Goal: Task Accomplishment & Management: Use online tool/utility

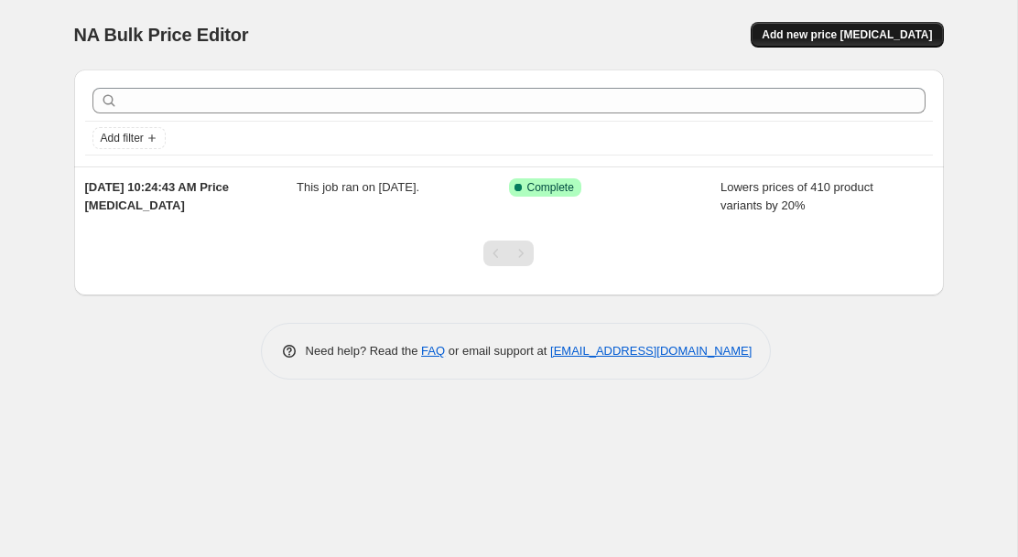
click at [845, 34] on span "Add new price [MEDICAL_DATA]" at bounding box center [847, 34] width 170 height 15
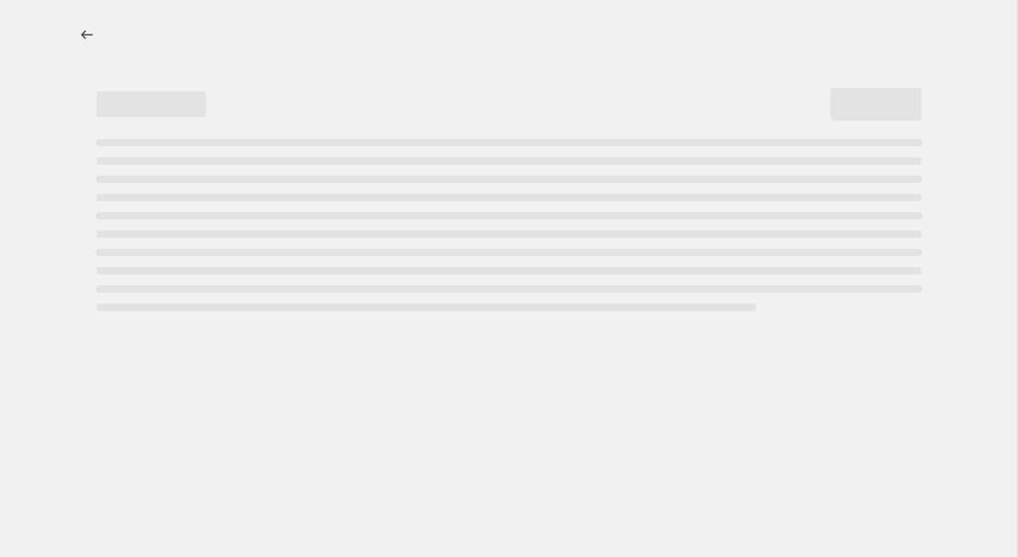
select select "percentage"
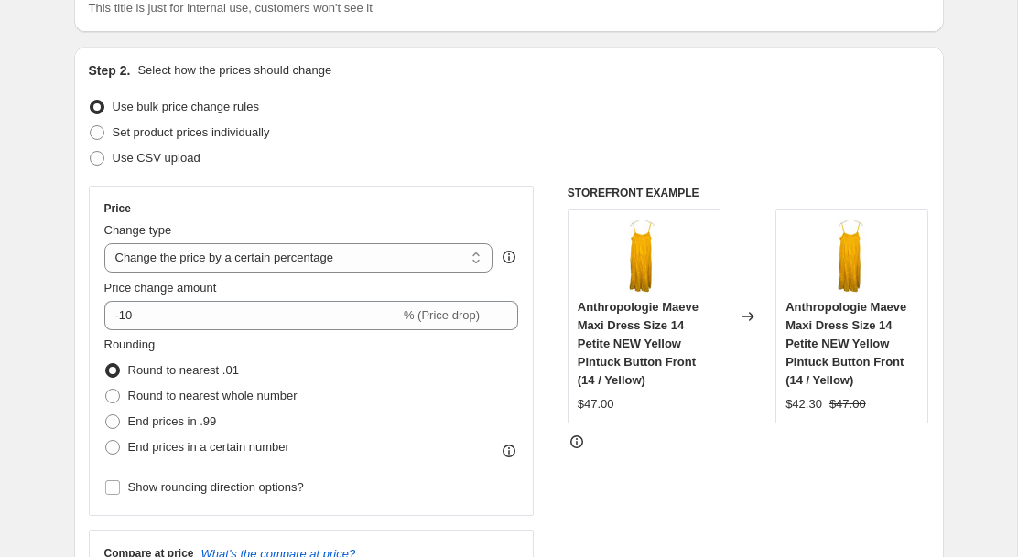
scroll to position [165, 0]
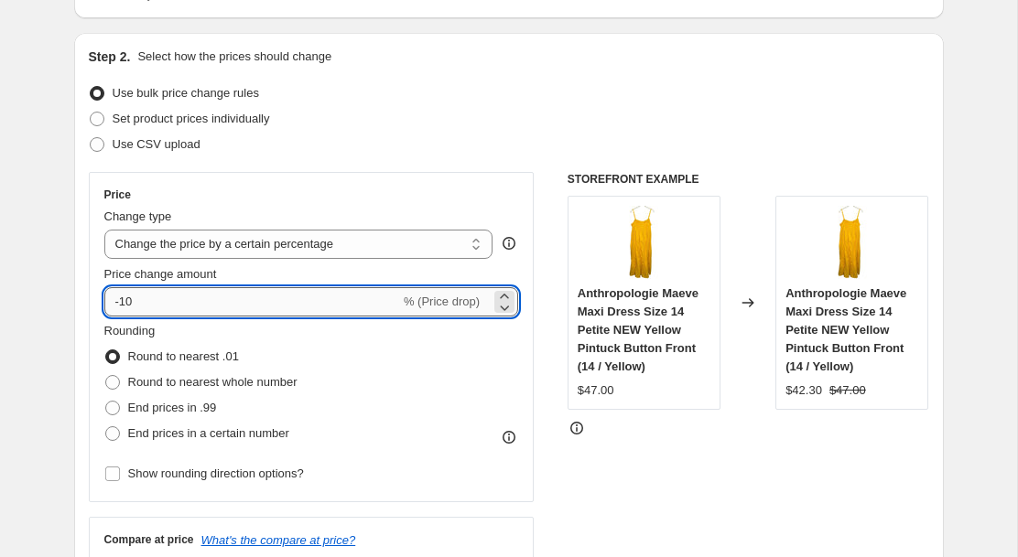
click at [126, 306] on input "-10" at bounding box center [252, 301] width 296 height 29
type input "-20"
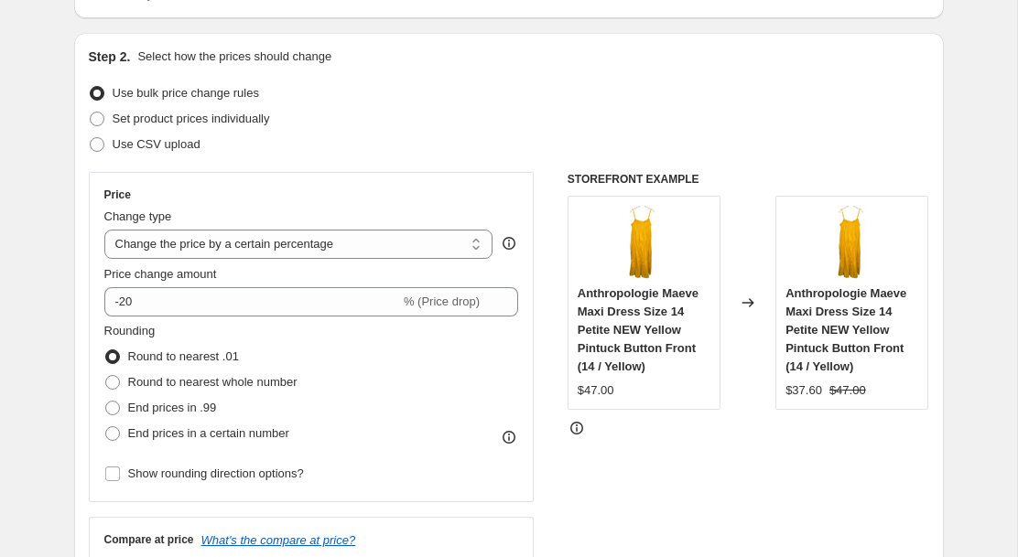
click at [96, 488] on div "Price Change type Change the price to a certain amount Change the price by a ce…" at bounding box center [312, 337] width 446 height 330
click at [113, 382] on span at bounding box center [112, 382] width 15 height 15
click at [106, 376] on input "Round to nearest whole number" at bounding box center [105, 375] width 1 height 1
radio input "true"
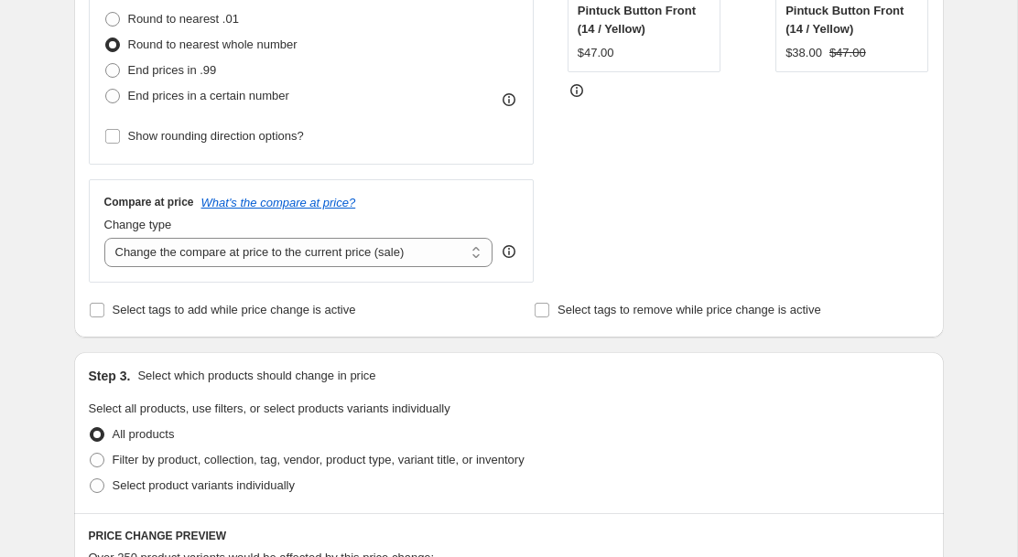
scroll to position [503, 0]
click at [310, 248] on select "Change the compare at price to the current price (sale) Change the compare at p…" at bounding box center [298, 251] width 389 height 29
select select "no_change"
click at [104, 237] on select "Change the compare at price to the current price (sale) Change the compare at p…" at bounding box center [298, 251] width 389 height 29
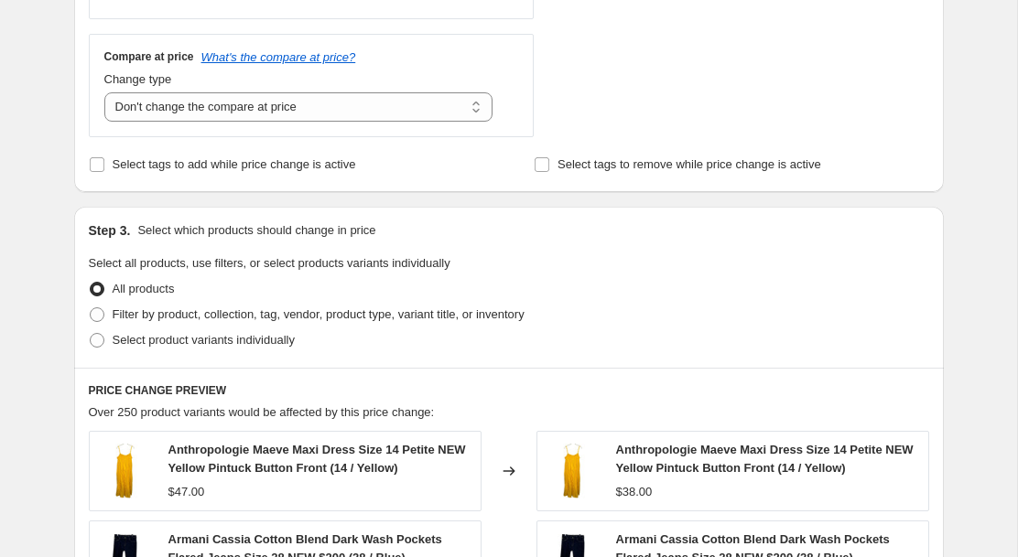
scroll to position [680, 0]
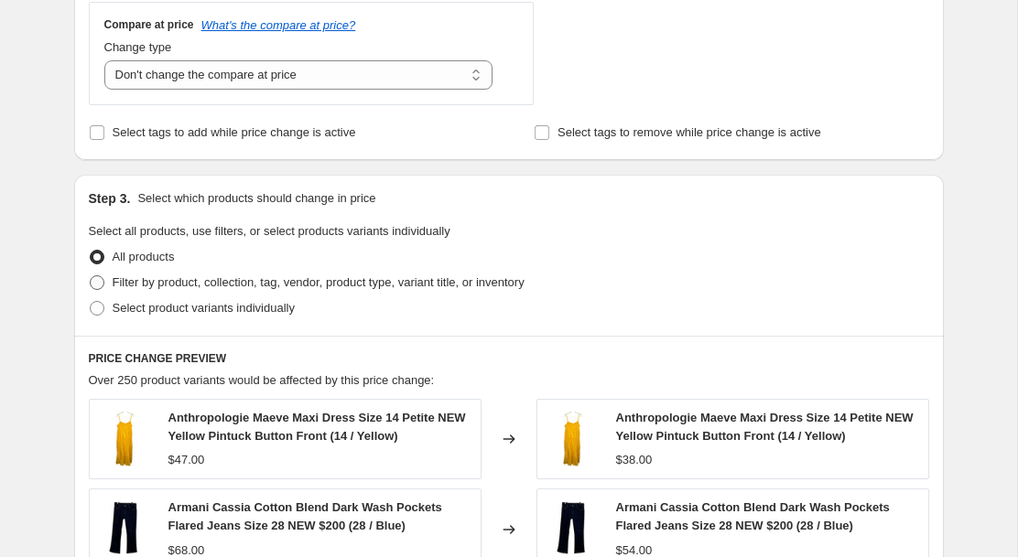
click at [97, 280] on span at bounding box center [97, 283] width 15 height 15
click at [91, 276] on input "Filter by product, collection, tag, vendor, product type, variant title, or inv…" at bounding box center [90, 276] width 1 height 1
radio input "true"
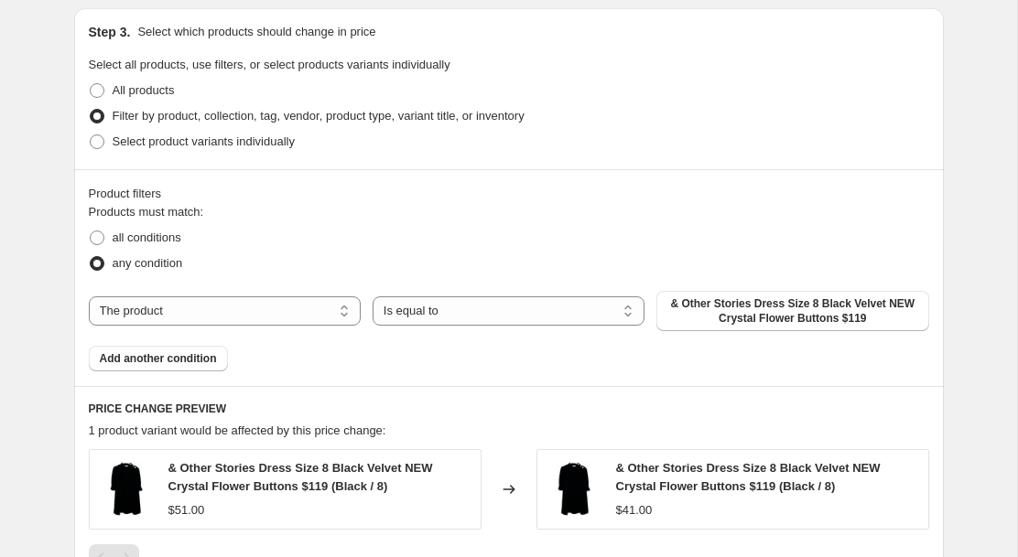
scroll to position [861, 0]
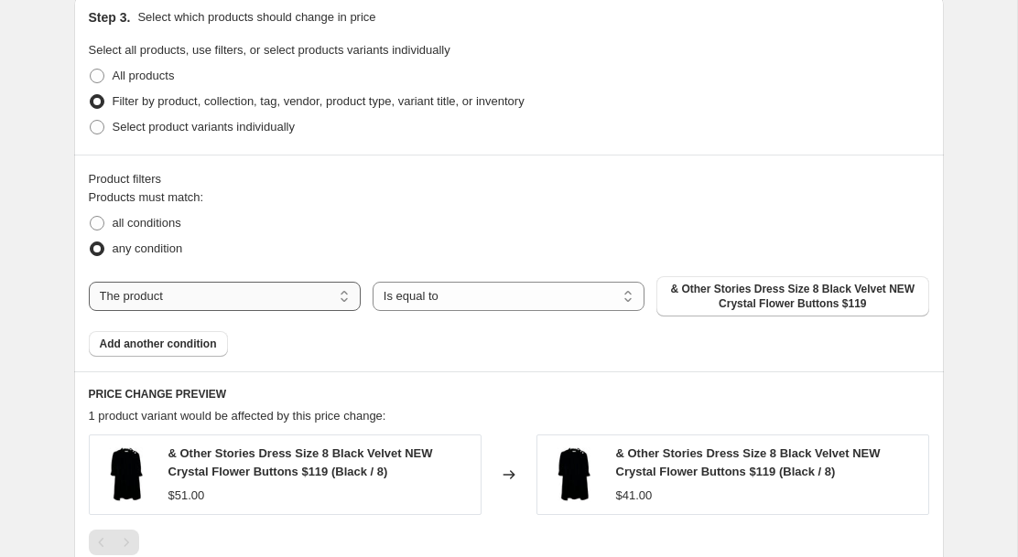
click at [294, 297] on select "The product The product's collection The product's tag The product's vendor The…" at bounding box center [225, 296] width 272 height 29
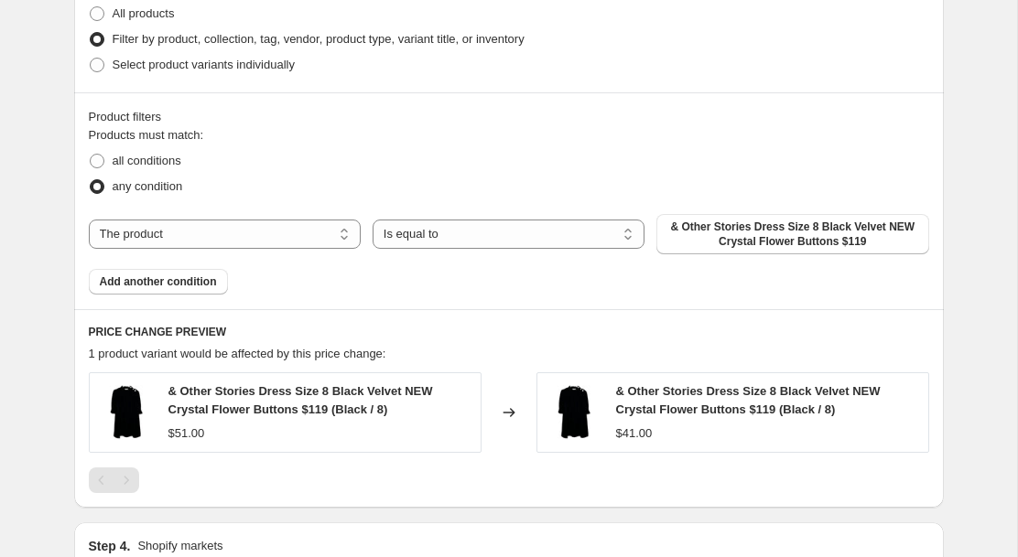
scroll to position [925, 0]
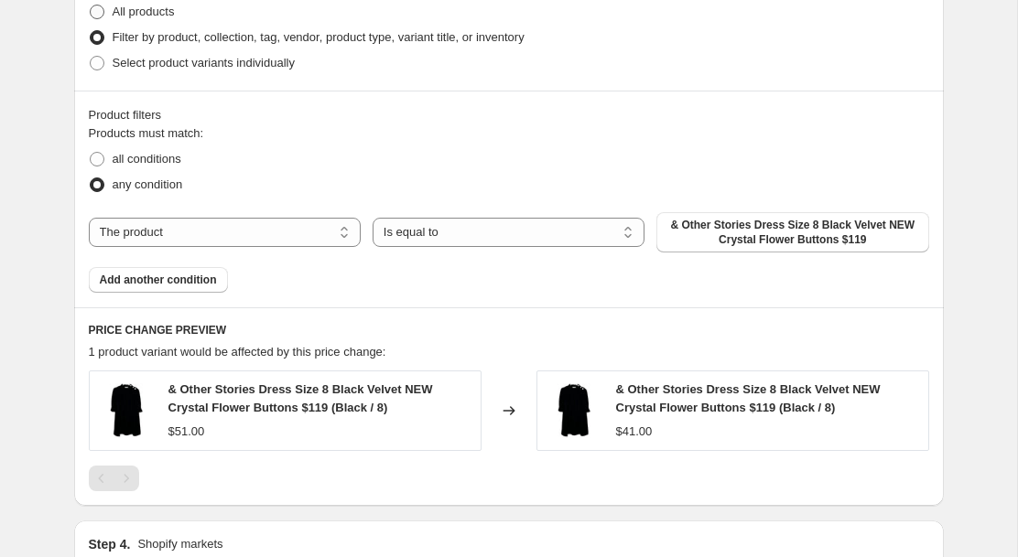
click at [100, 10] on span at bounding box center [97, 12] width 15 height 15
click at [91, 5] on input "All products" at bounding box center [90, 5] width 1 height 1
radio input "true"
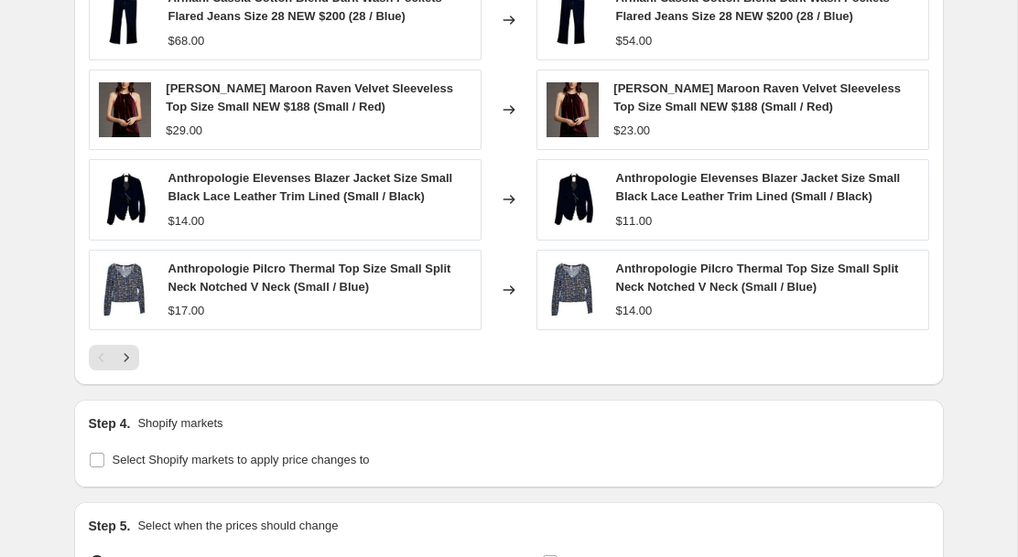
scroll to position [1404, 0]
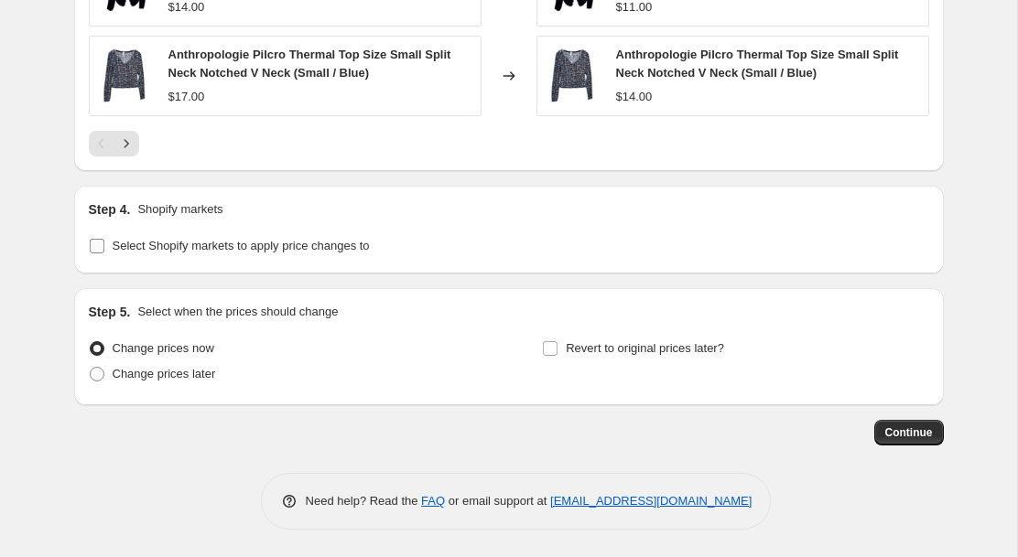
click at [97, 249] on input "Select Shopify markets to apply price changes to" at bounding box center [97, 246] width 15 height 15
checkbox input "true"
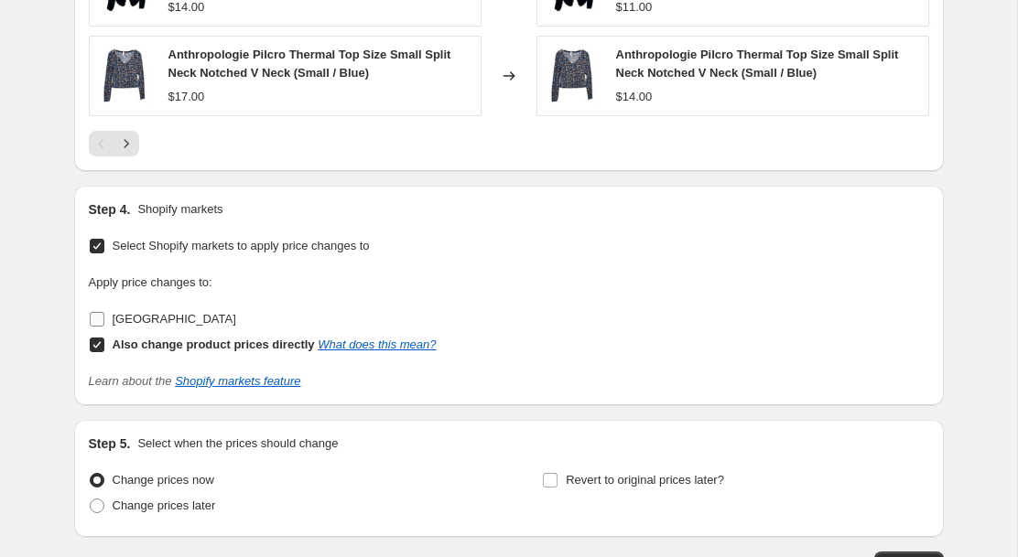
click at [96, 317] on input "[GEOGRAPHIC_DATA]" at bounding box center [97, 319] width 15 height 15
checkbox input "true"
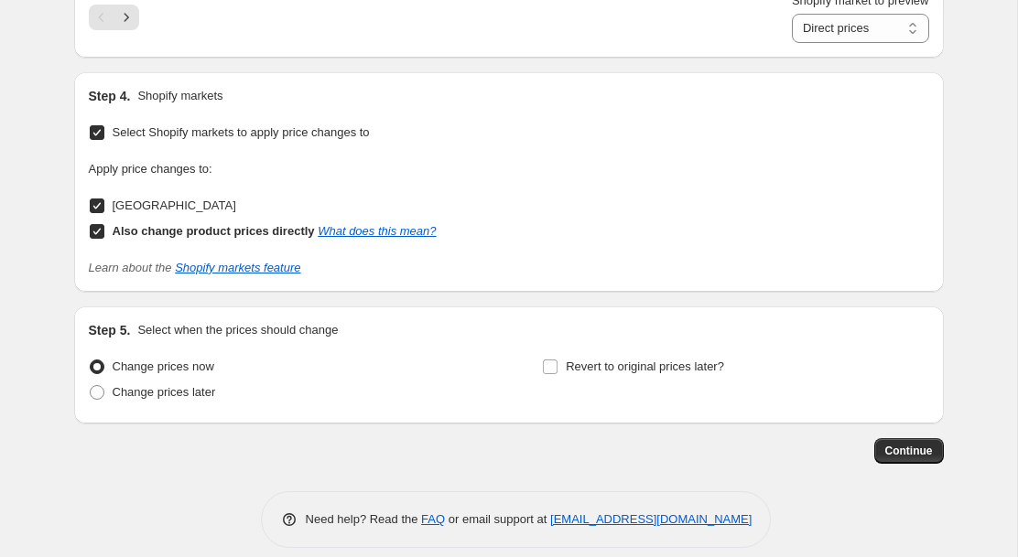
scroll to position [1561, 0]
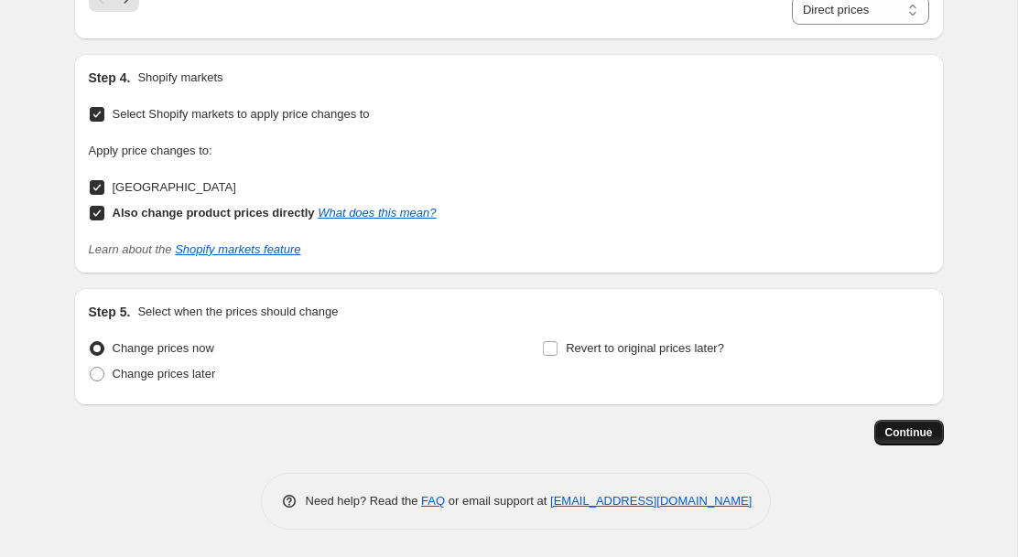
click at [909, 431] on span "Continue" at bounding box center [909, 433] width 48 height 15
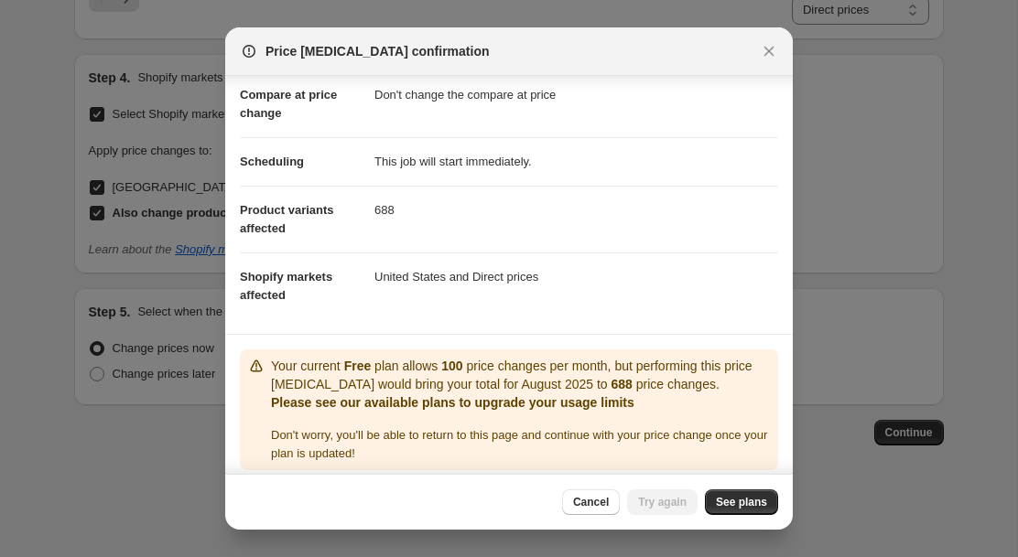
scroll to position [97, 0]
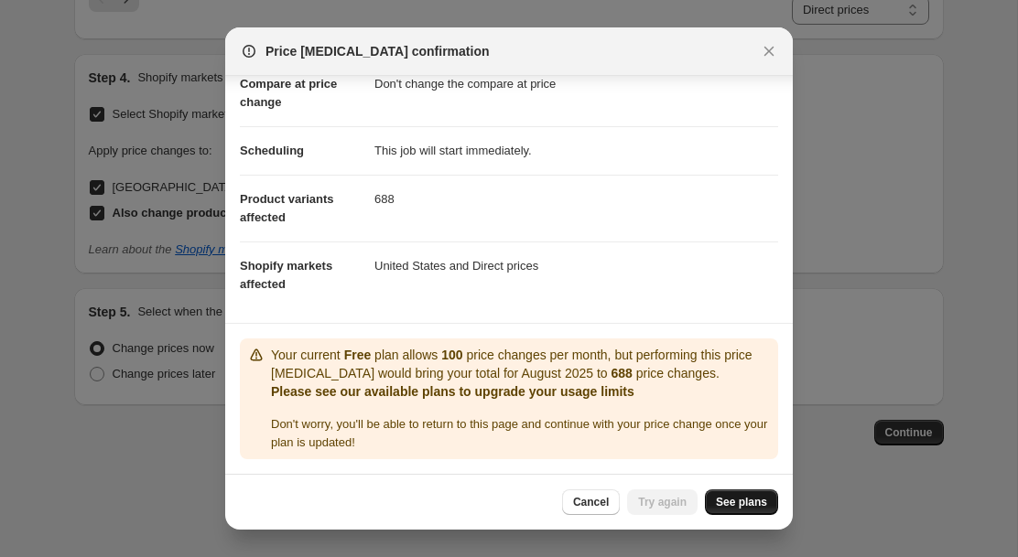
click at [741, 501] on span "See plans" at bounding box center [741, 502] width 51 height 15
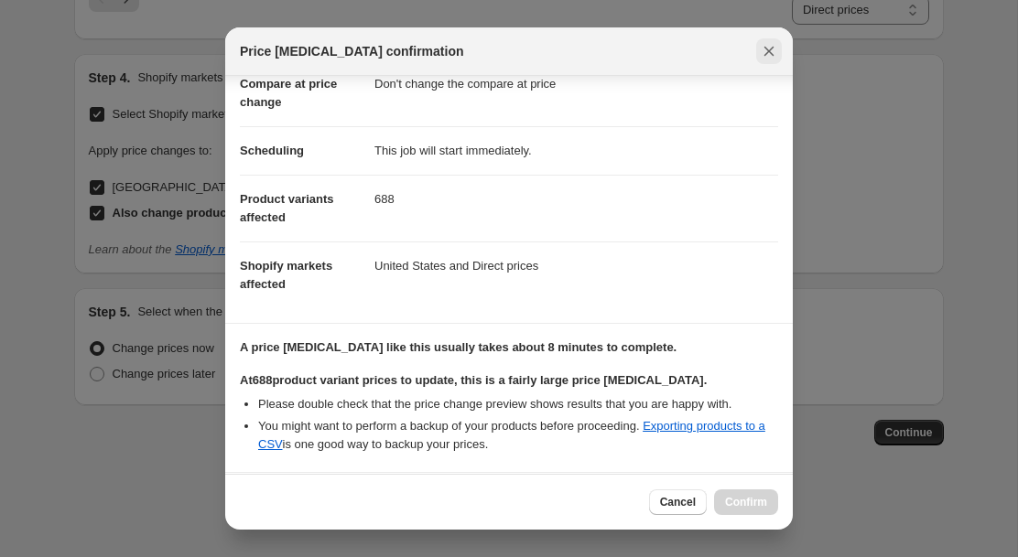
click at [763, 51] on icon "Close" at bounding box center [769, 51] width 18 height 18
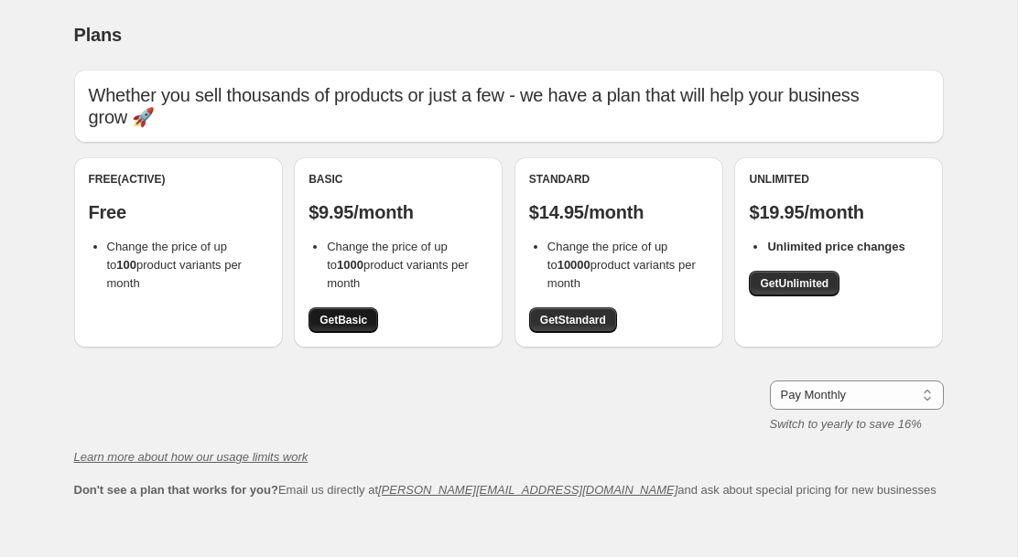
click at [343, 313] on span "Get Basic" at bounding box center [343, 320] width 48 height 15
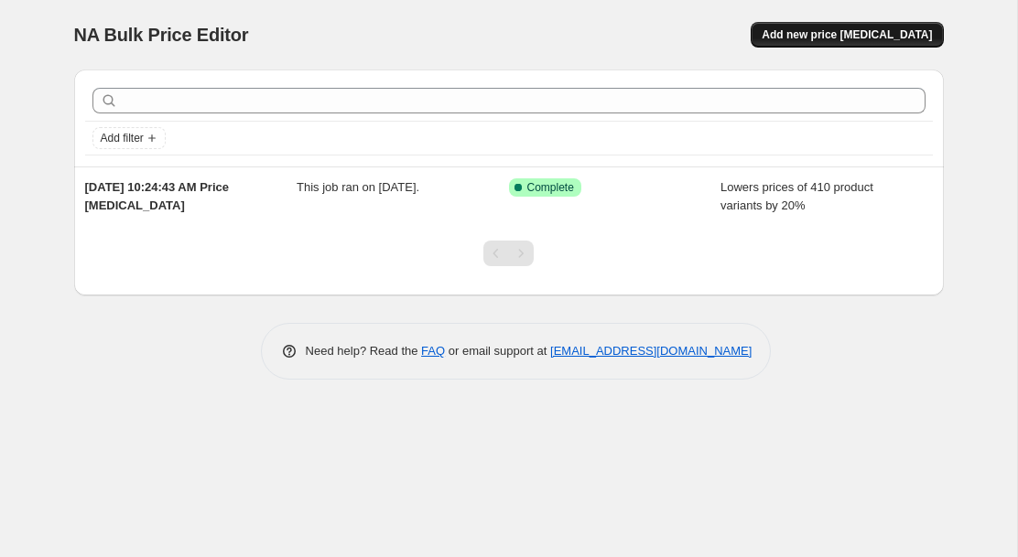
click at [885, 27] on span "Add new price [MEDICAL_DATA]" at bounding box center [847, 34] width 170 height 15
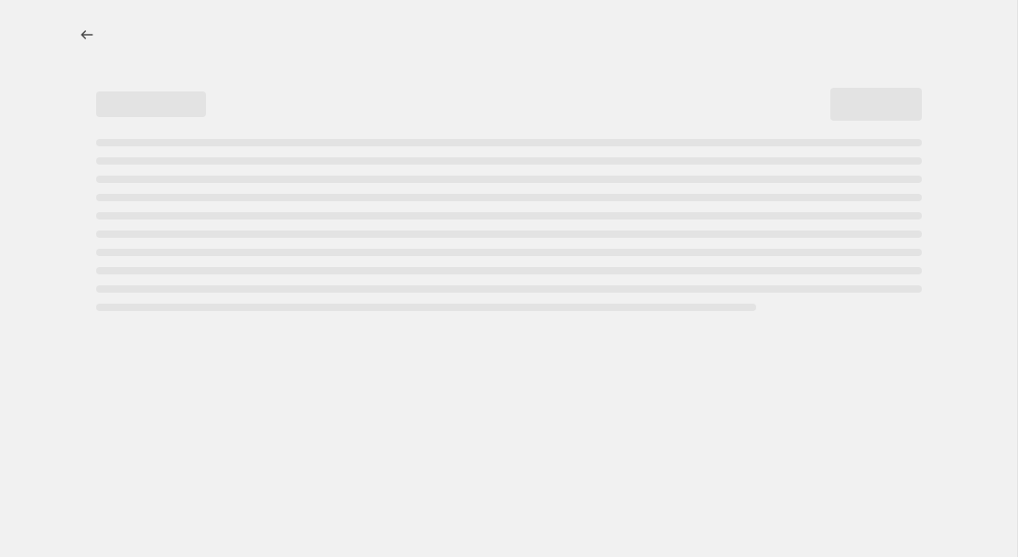
select select "percentage"
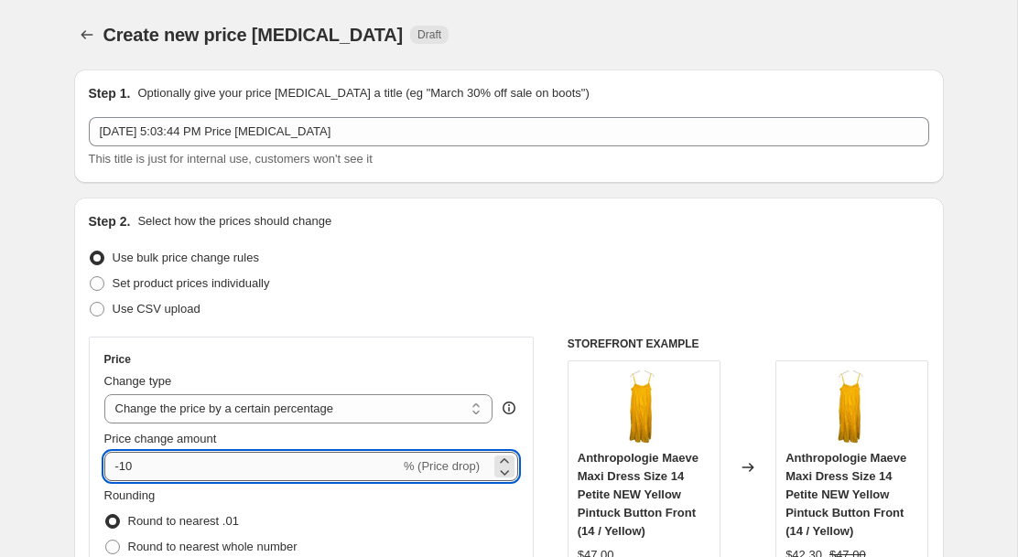
click at [129, 470] on input "-10" at bounding box center [252, 466] width 296 height 29
type input "-1"
type input "-20"
click at [403, 330] on div "Step 2. Select how the prices should change Use bulk price change rules Set pro…" at bounding box center [509, 518] width 840 height 613
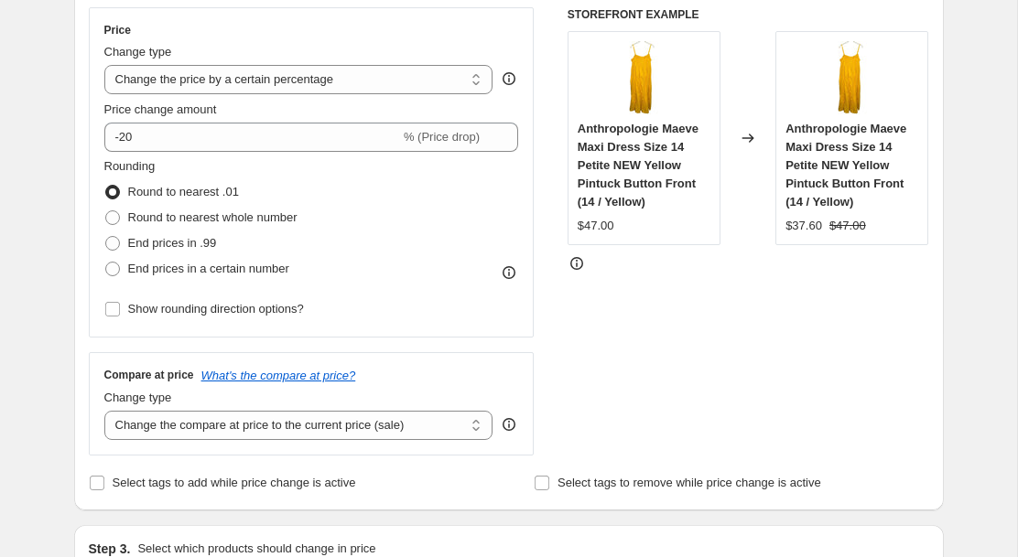
scroll to position [331, 0]
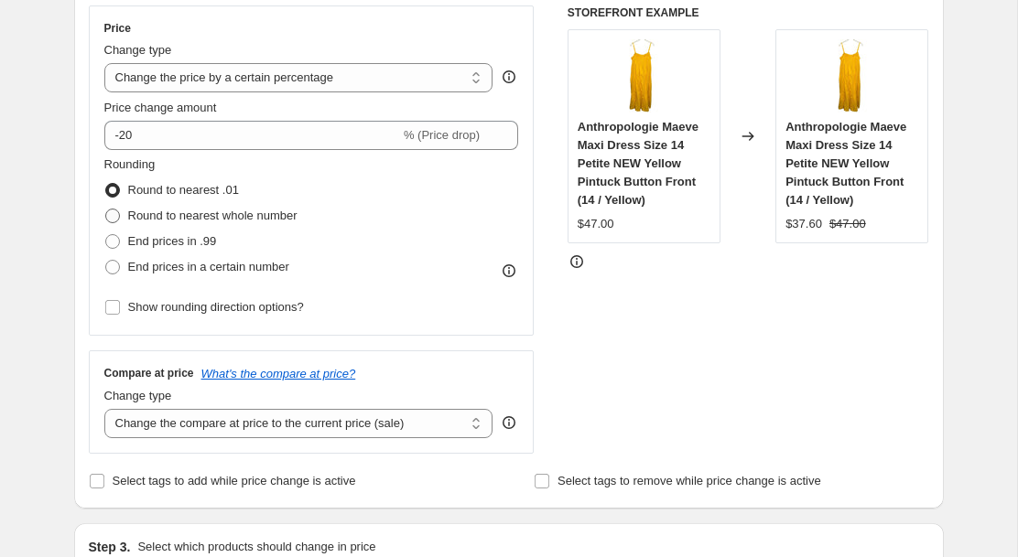
click at [111, 214] on span at bounding box center [112, 216] width 15 height 15
click at [106, 210] on input "Round to nearest whole number" at bounding box center [105, 209] width 1 height 1
radio input "true"
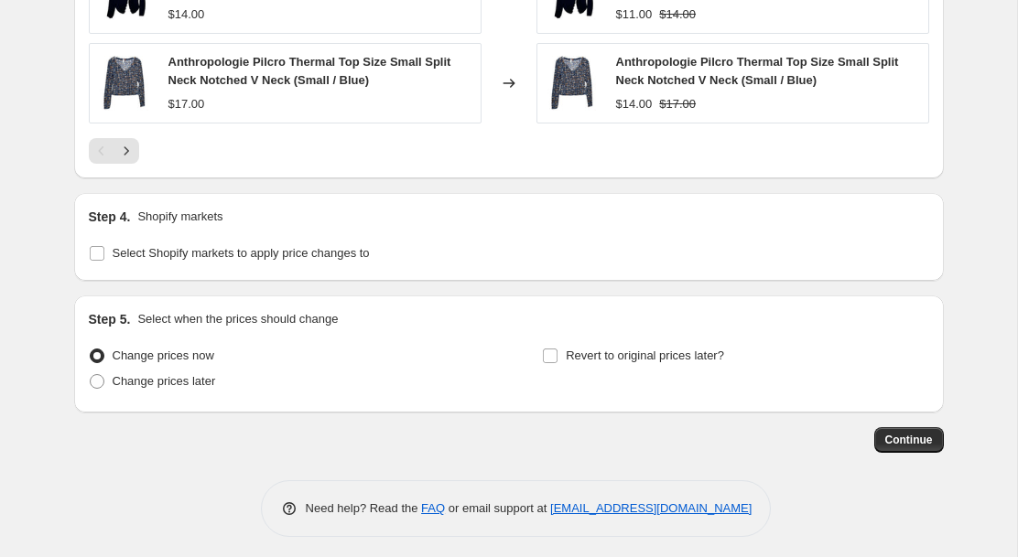
scroll to position [1404, 0]
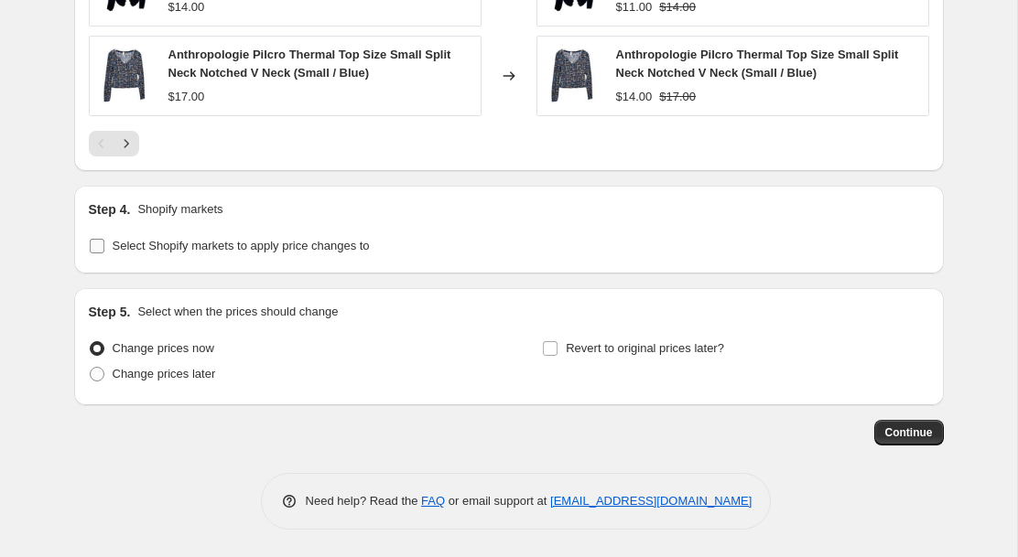
click at [97, 247] on input "Select Shopify markets to apply price changes to" at bounding box center [97, 246] width 15 height 15
checkbox input "true"
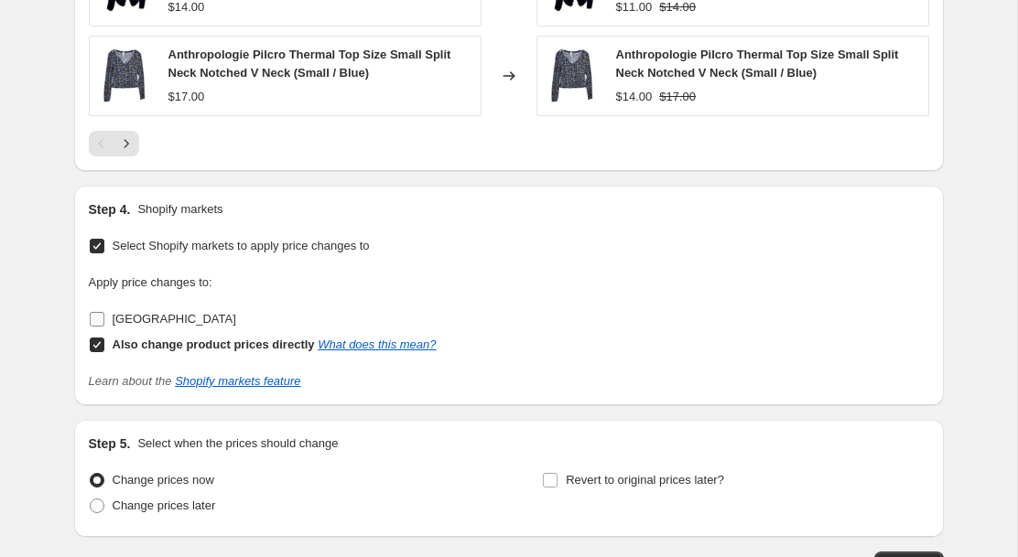
click at [96, 319] on input "[GEOGRAPHIC_DATA]" at bounding box center [97, 319] width 15 height 15
checkbox input "true"
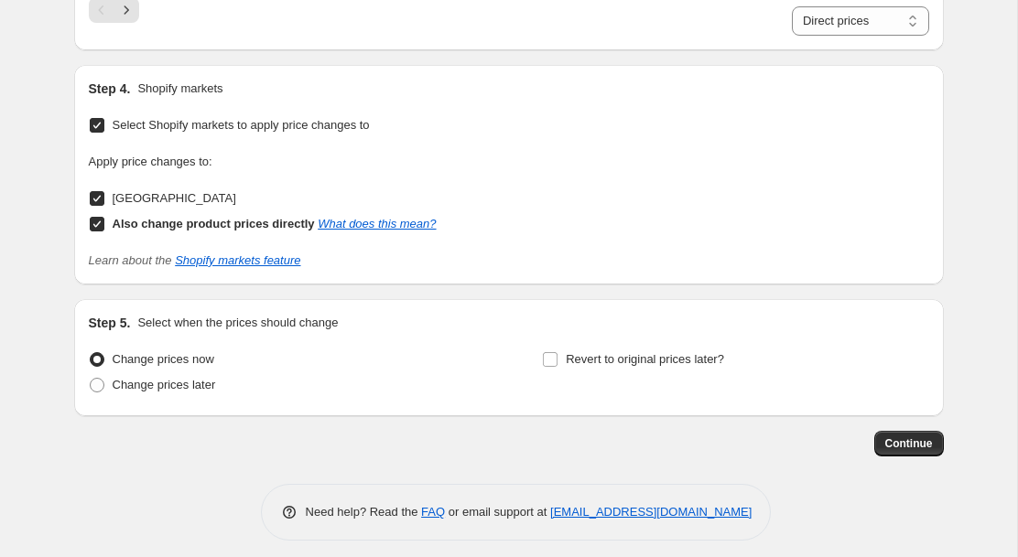
scroll to position [1561, 0]
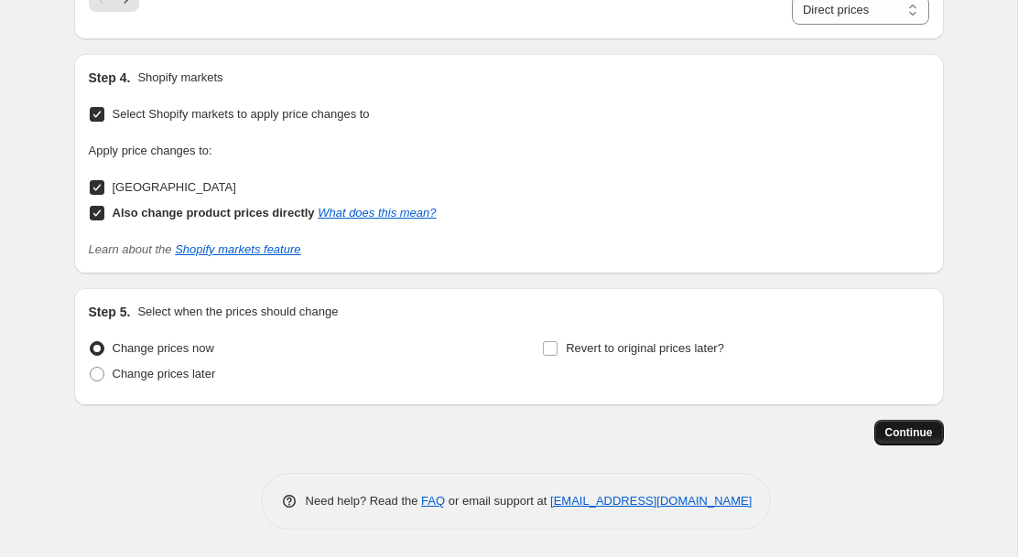
click at [898, 433] on span "Continue" at bounding box center [909, 433] width 48 height 15
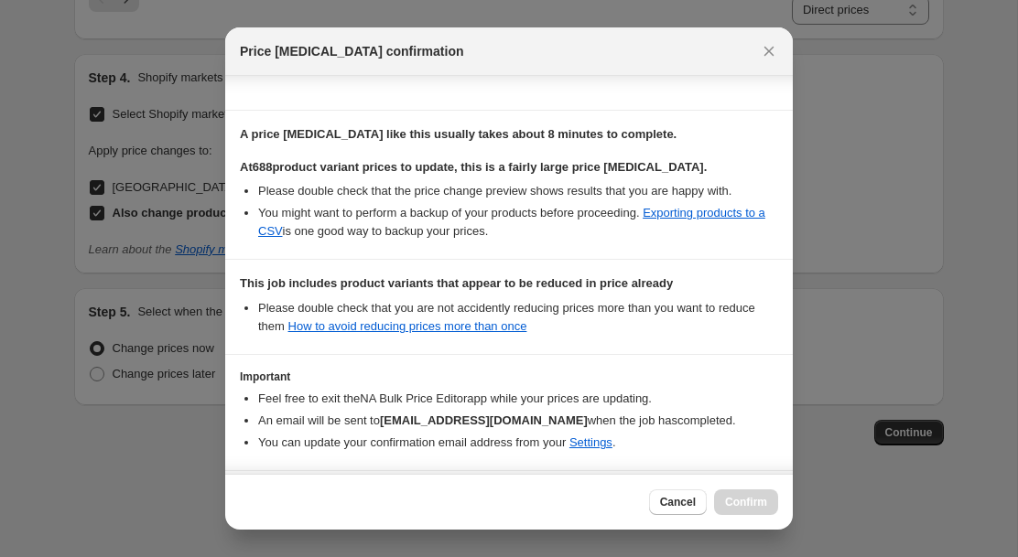
scroll to position [381, 0]
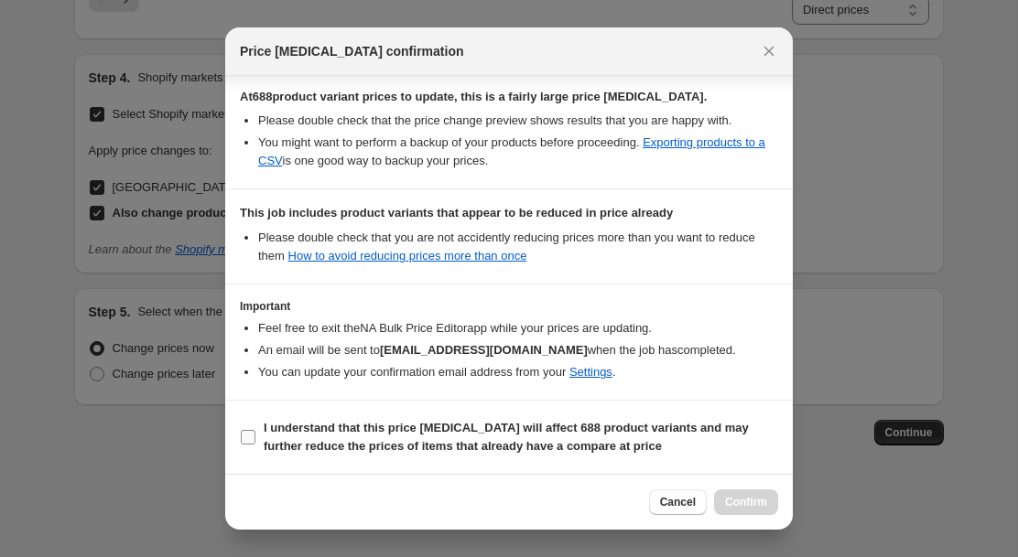
click at [250, 437] on input "I understand that this price change job will affect 688 product variants and ma…" at bounding box center [248, 437] width 15 height 15
checkbox input "true"
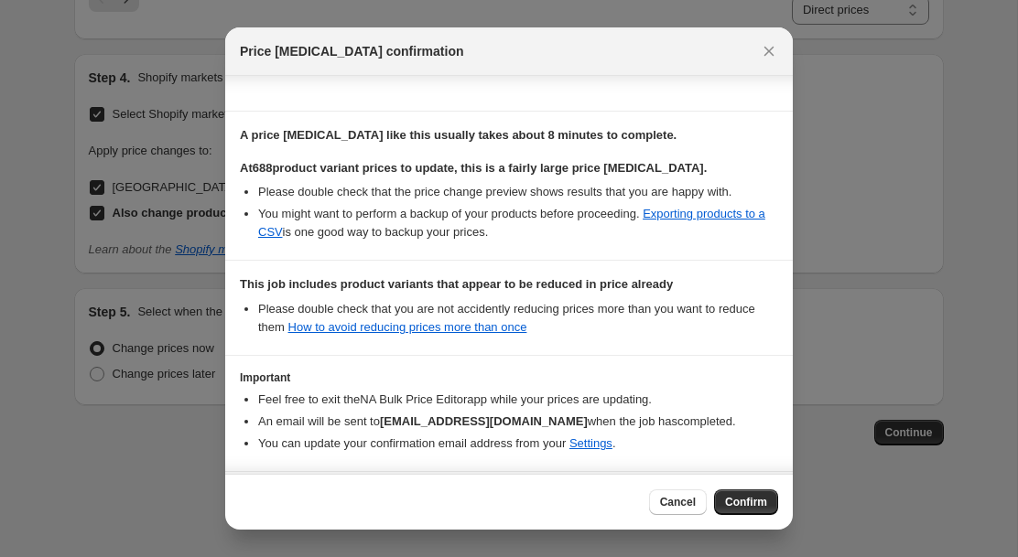
scroll to position [307, 0]
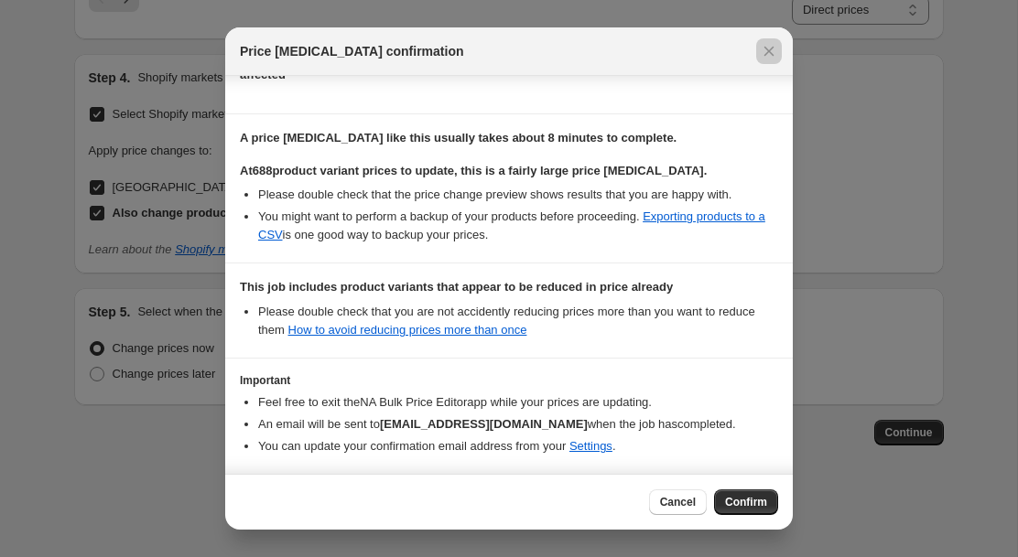
click at [139, 461] on div at bounding box center [509, 278] width 1018 height 557
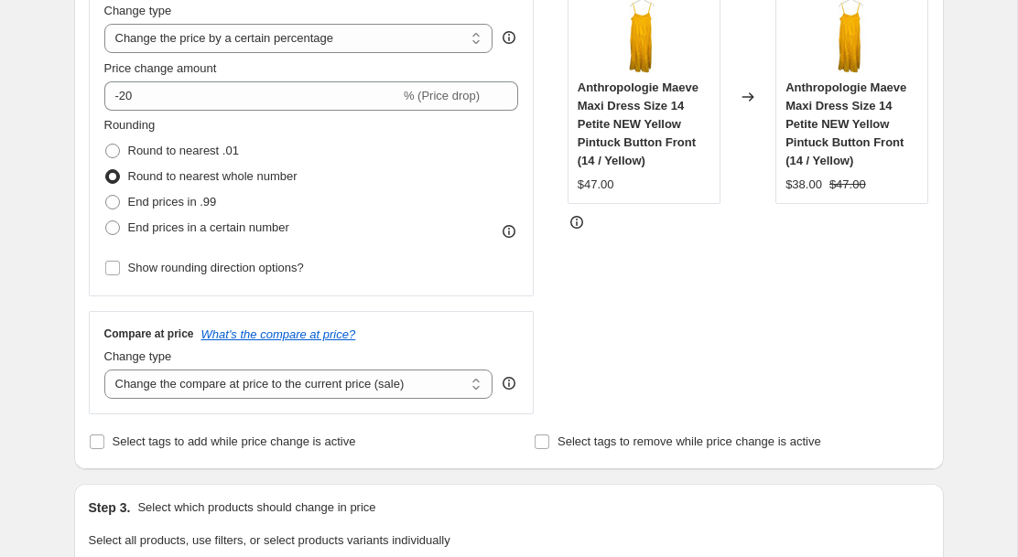
scroll to position [413, 0]
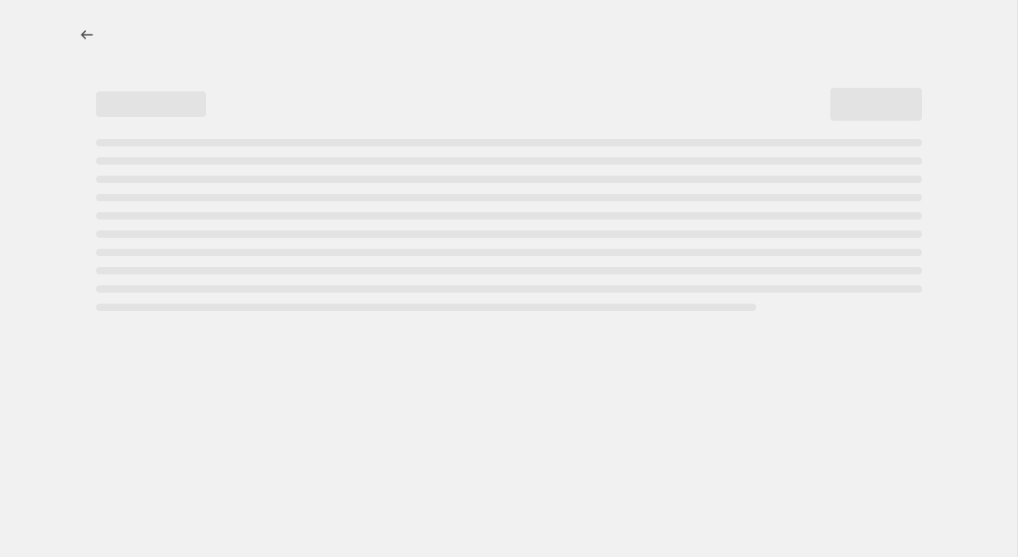
select select "percentage"
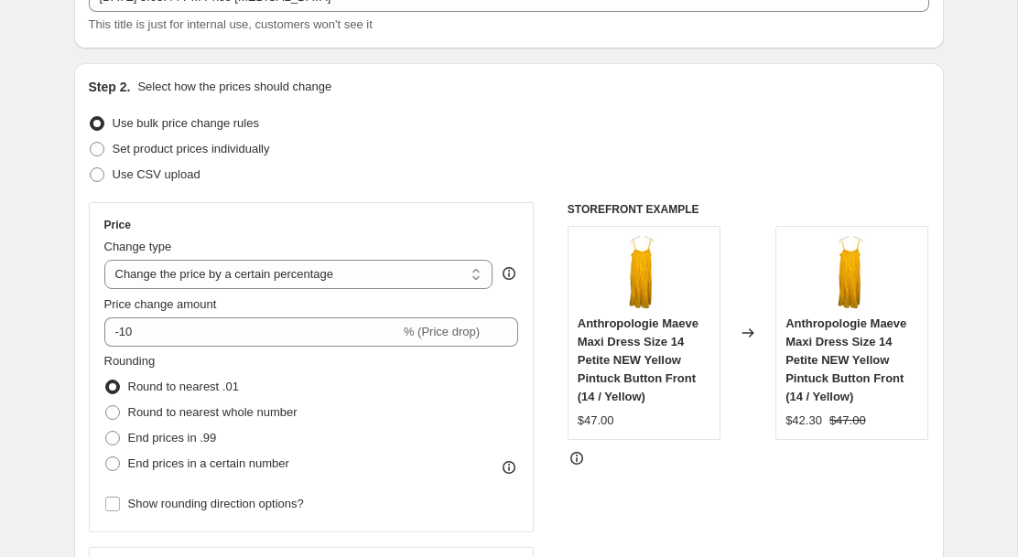
scroll to position [138, 0]
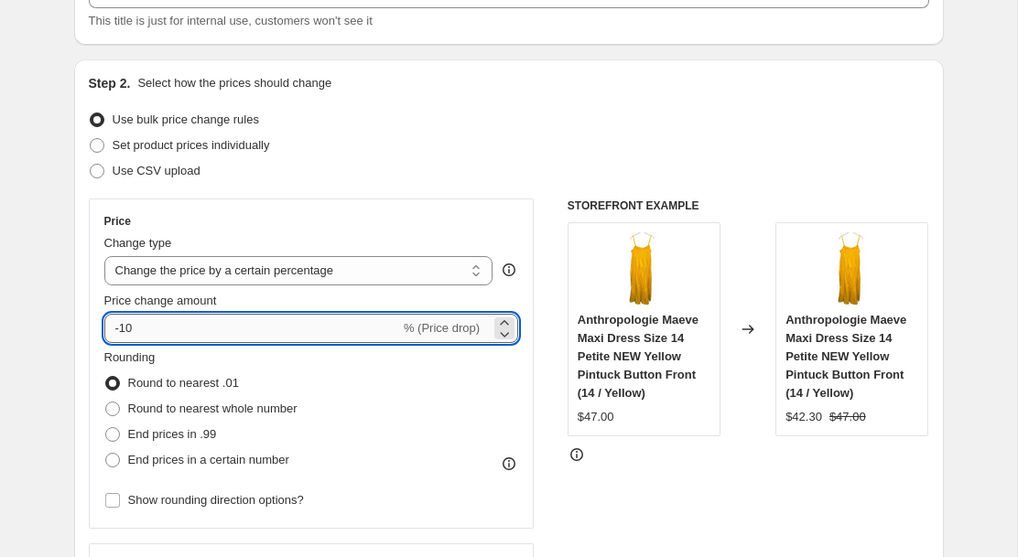
click at [127, 328] on input "-10" at bounding box center [252, 328] width 296 height 29
type input "-20"
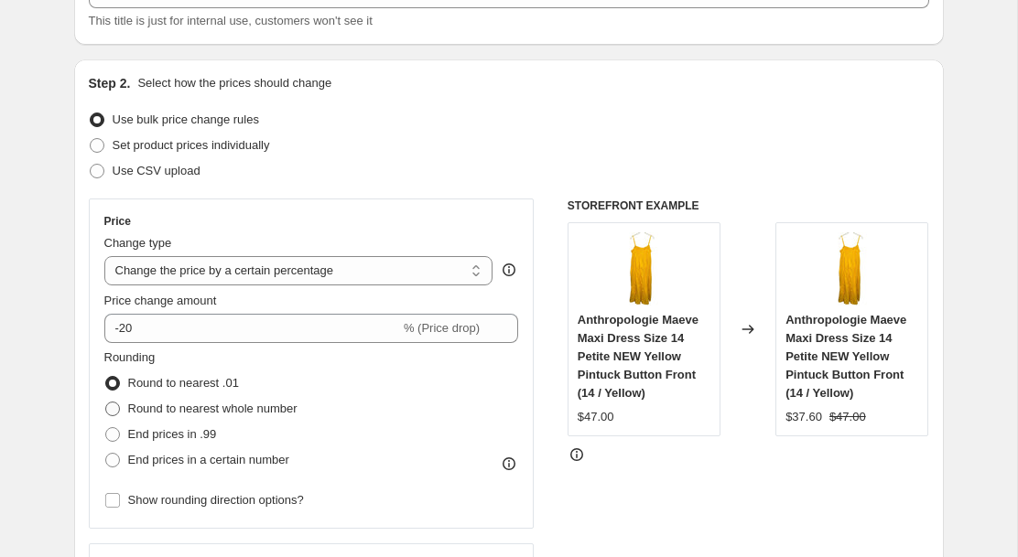
click at [112, 411] on span at bounding box center [112, 409] width 15 height 15
click at [106, 403] on input "Round to nearest whole number" at bounding box center [105, 402] width 1 height 1
radio input "true"
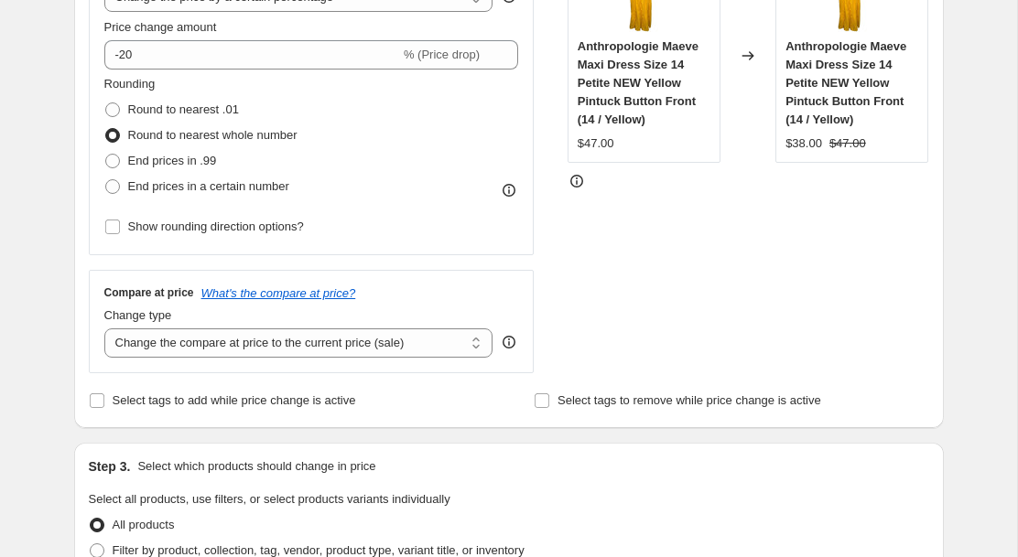
scroll to position [428, 0]
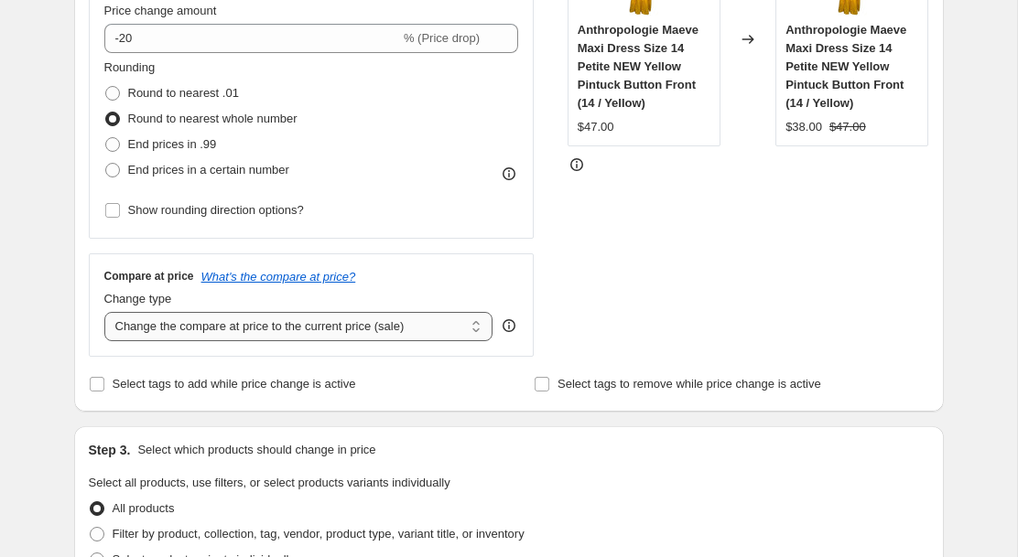
click at [377, 323] on select "Change the compare at price to the current price (sale) Change the compare at p…" at bounding box center [298, 326] width 389 height 29
select select "no_change"
click at [104, 312] on select "Change the compare at price to the current price (sale) Change the compare at p…" at bounding box center [298, 326] width 389 height 29
click at [507, 414] on div "Step 1. Optionally give your price change job a title (eg "March 30% off sale o…" at bounding box center [501, 524] width 884 height 1795
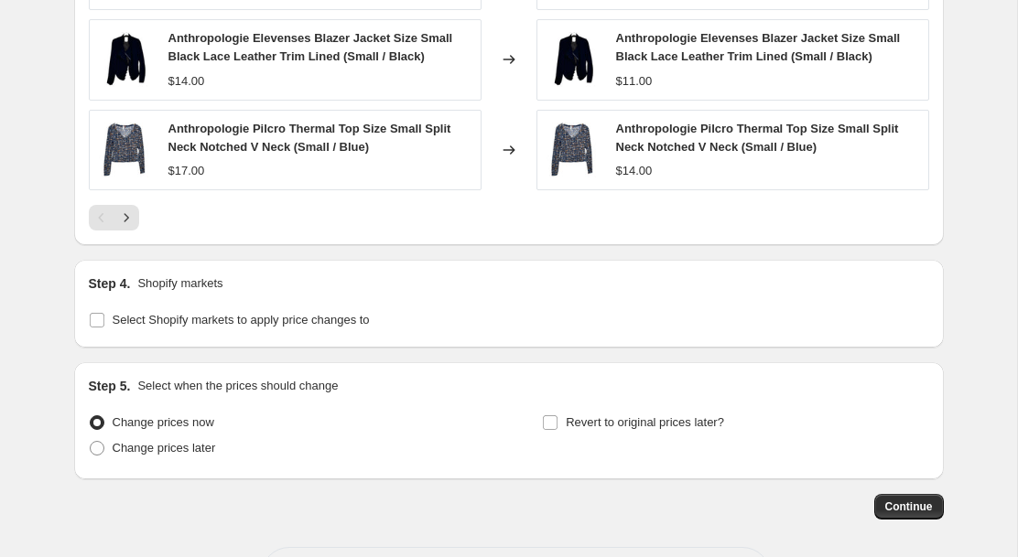
scroll to position [1331, 0]
click at [102, 317] on input "Select Shopify markets to apply price changes to" at bounding box center [97, 319] width 15 height 15
checkbox input "true"
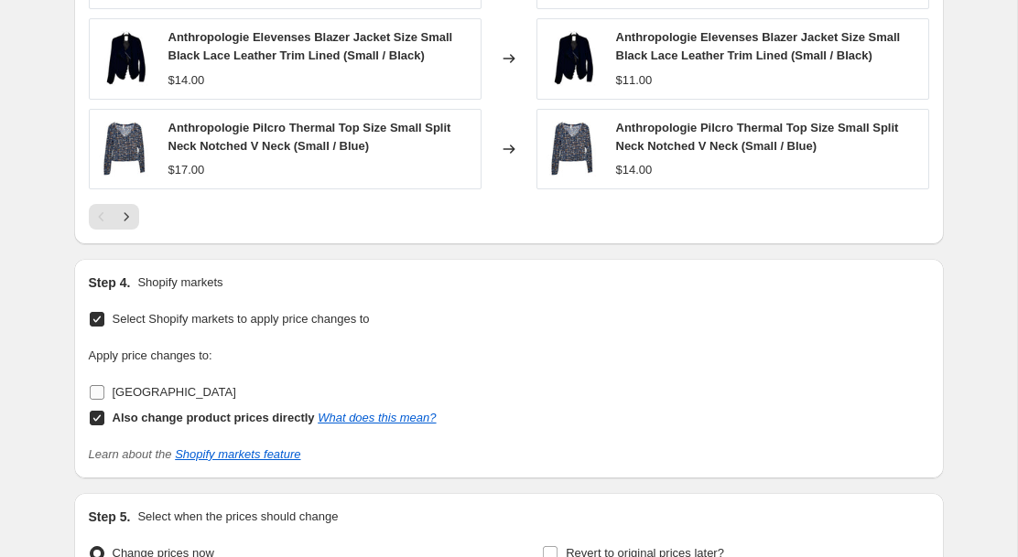
click at [96, 391] on input "[GEOGRAPHIC_DATA]" at bounding box center [97, 392] width 15 height 15
checkbox input "true"
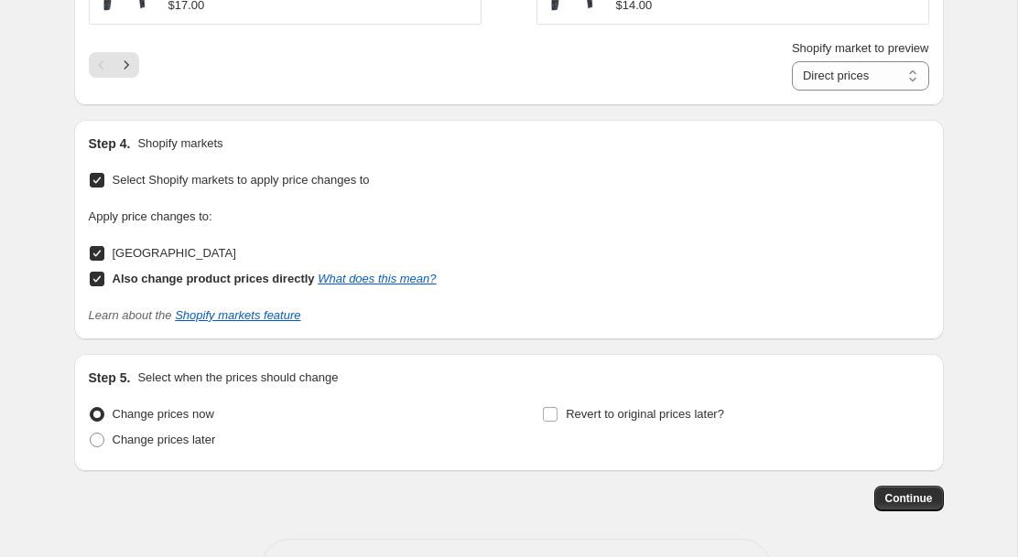
scroll to position [1561, 0]
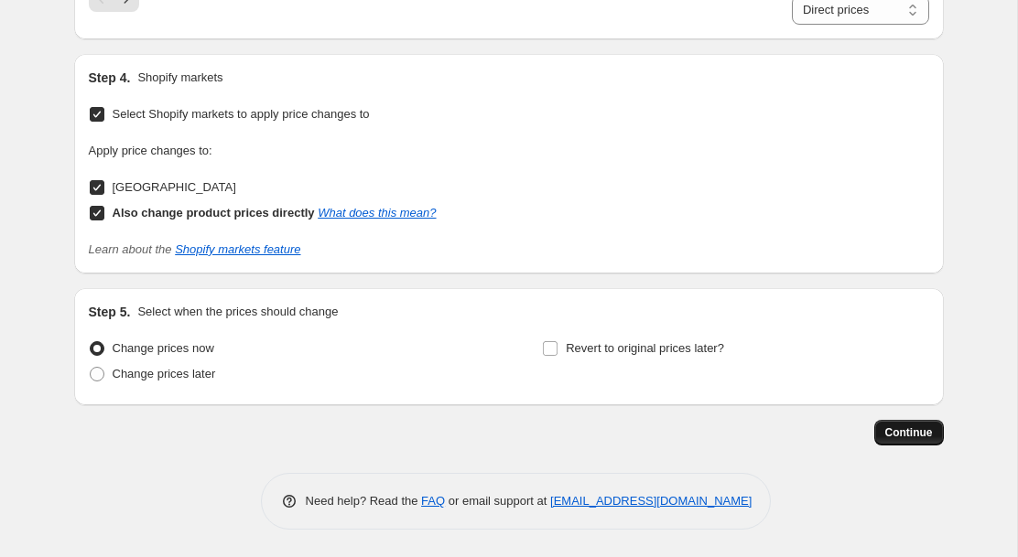
click at [916, 437] on span "Continue" at bounding box center [909, 433] width 48 height 15
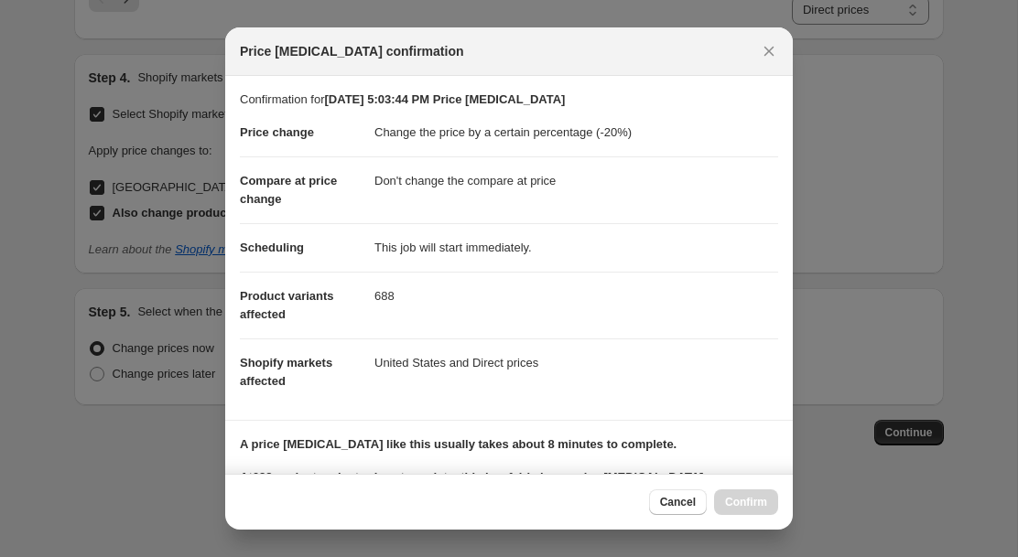
scroll to position [268, 0]
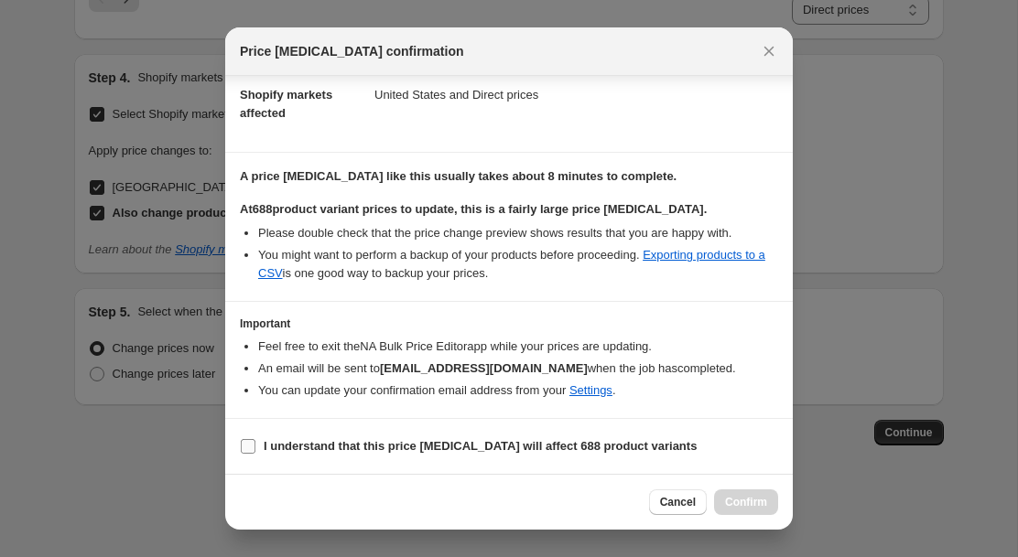
click at [245, 446] on input "I understand that this price [MEDICAL_DATA] will affect 688 product variants" at bounding box center [248, 446] width 15 height 15
checkbox input "true"
click at [749, 505] on span "Confirm" at bounding box center [746, 502] width 42 height 15
